Goal: Find specific page/section: Find specific page/section

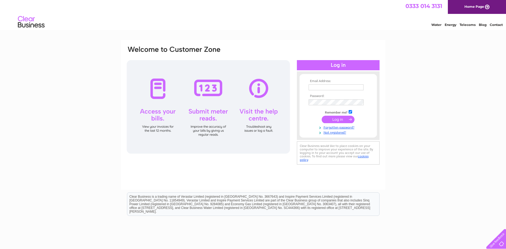
type input "james@cmjembroidery.co.uk"
click at [340, 117] on input "submit" at bounding box center [338, 118] width 33 height 7
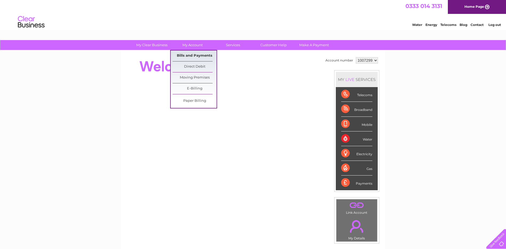
click at [193, 54] on link "Bills and Payments" at bounding box center [195, 55] width 44 height 11
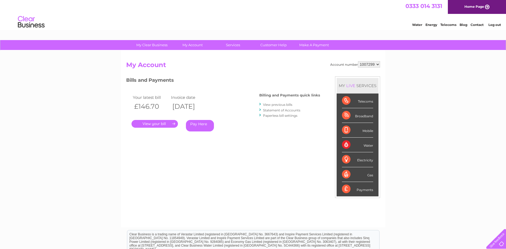
click at [154, 122] on link "." at bounding box center [154, 124] width 46 height 8
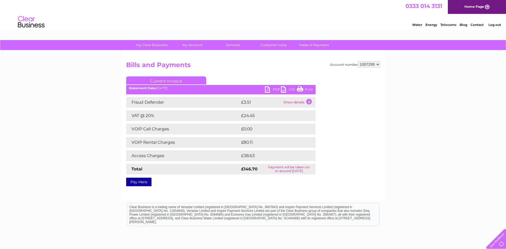
click at [305, 87] on link "Print" at bounding box center [305, 90] width 16 height 8
